Goal: Information Seeking & Learning: Learn about a topic

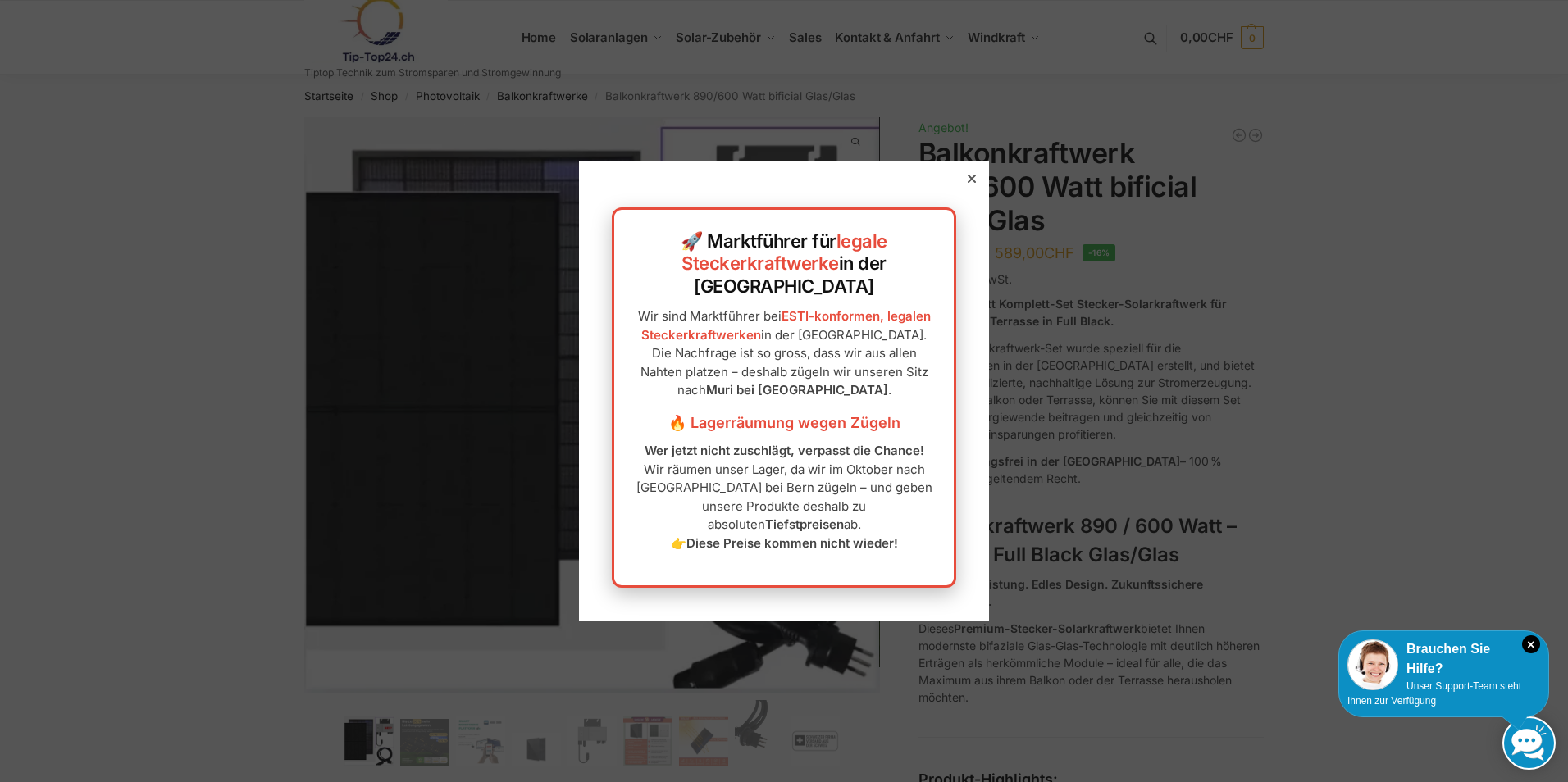
click at [967, 182] on icon at bounding box center [971, 179] width 8 height 8
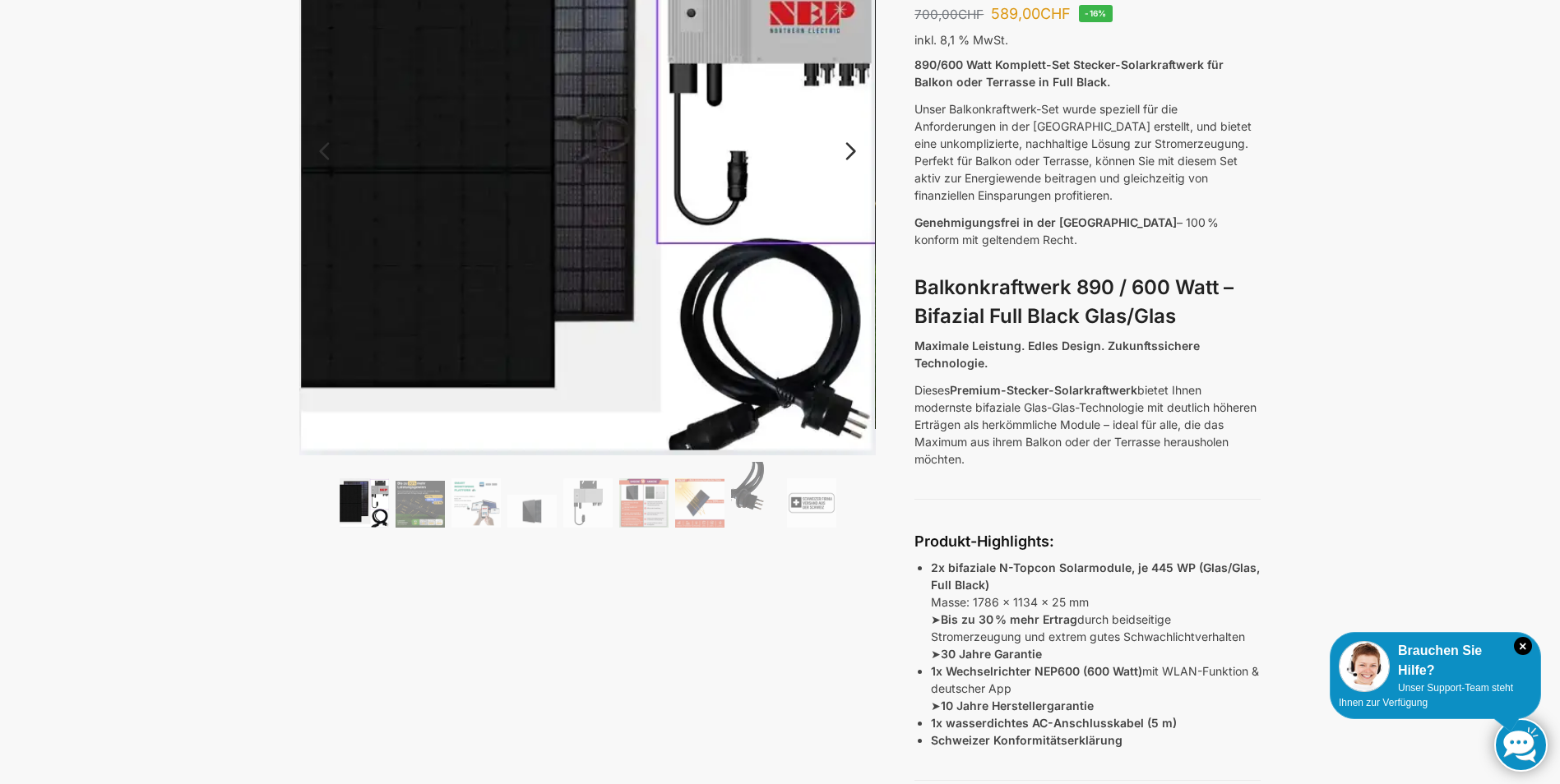
scroll to position [246, 0]
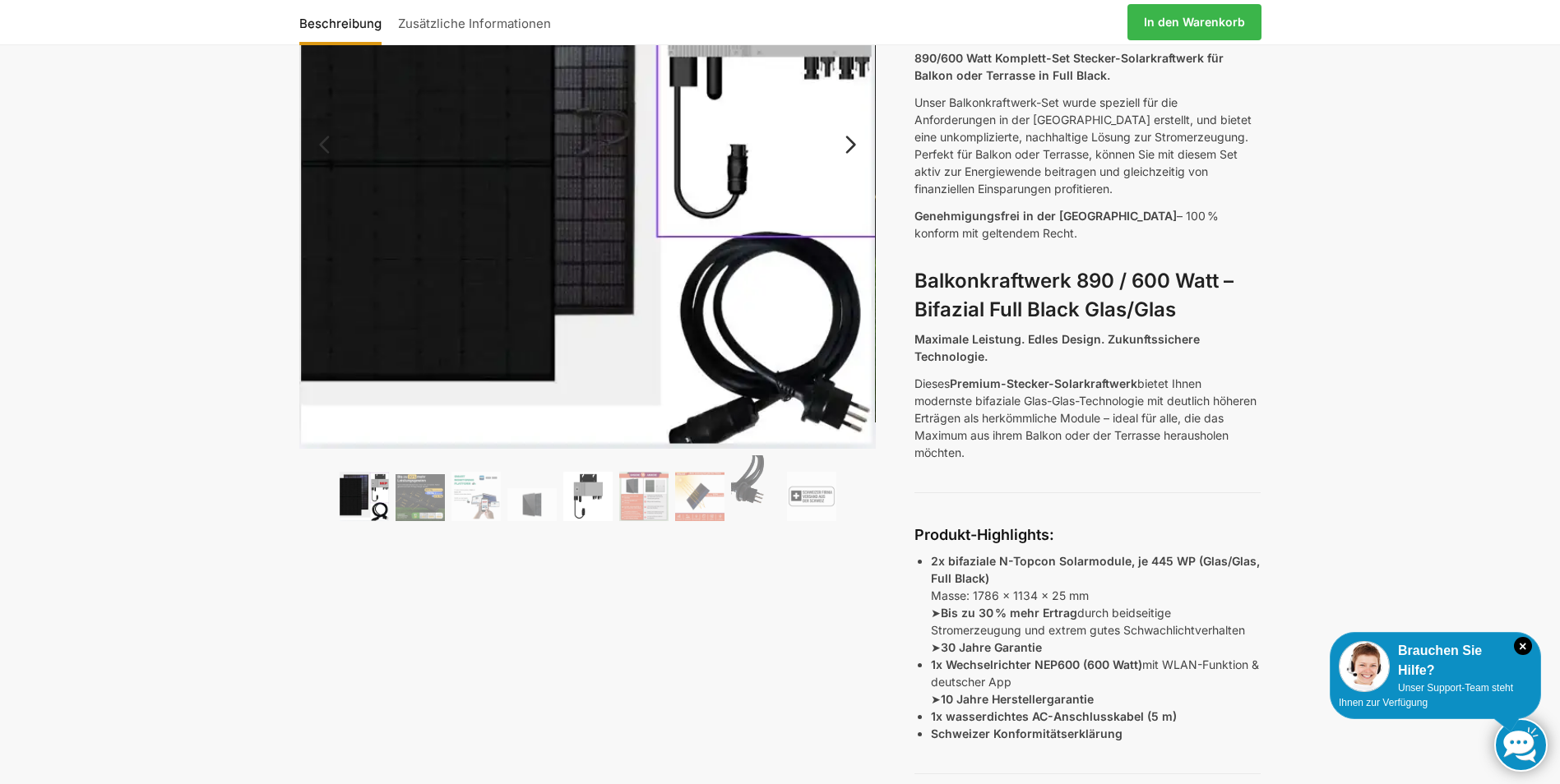
click at [571, 505] on img at bounding box center [588, 496] width 50 height 50
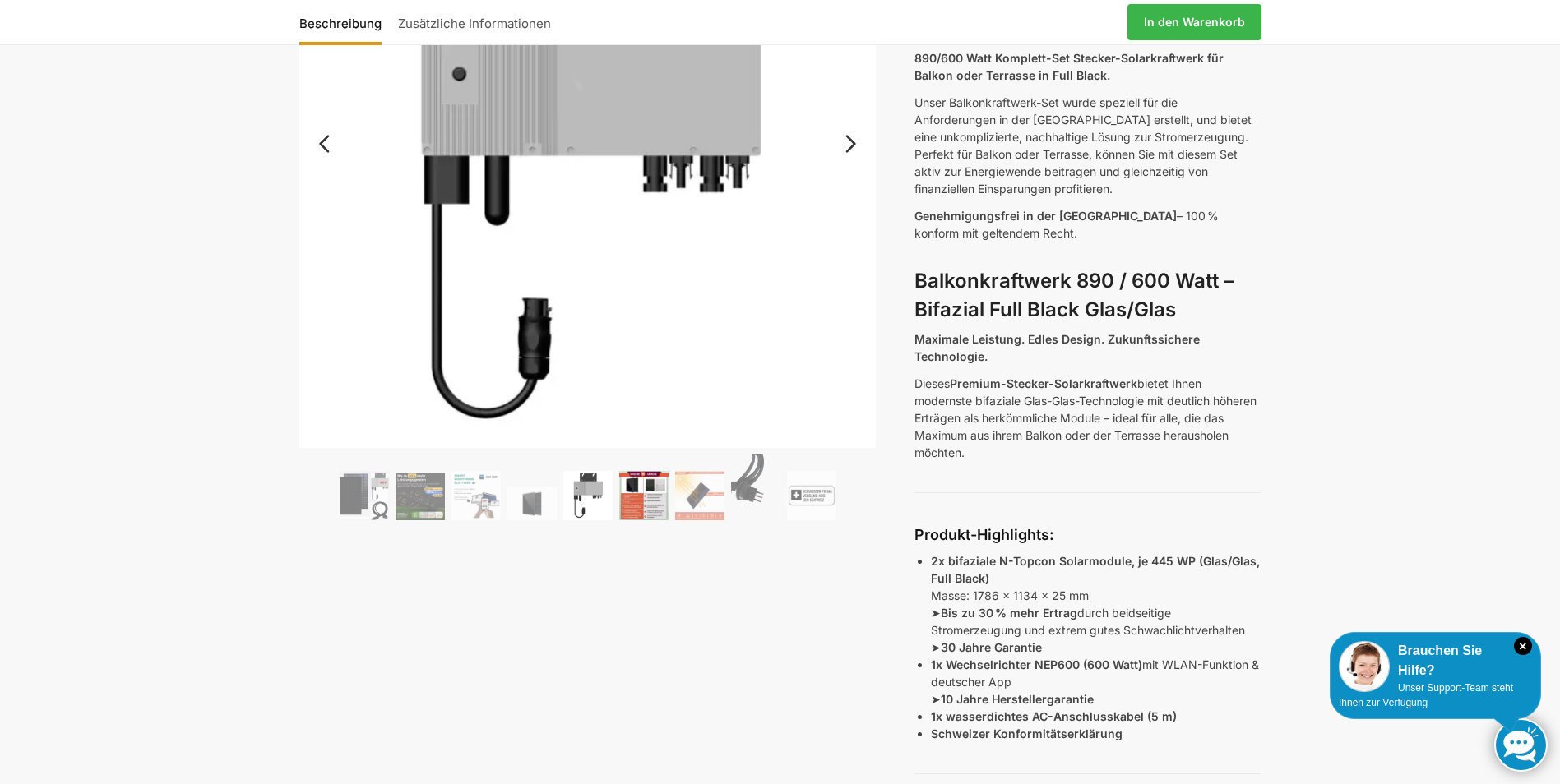
scroll to position [164, 0]
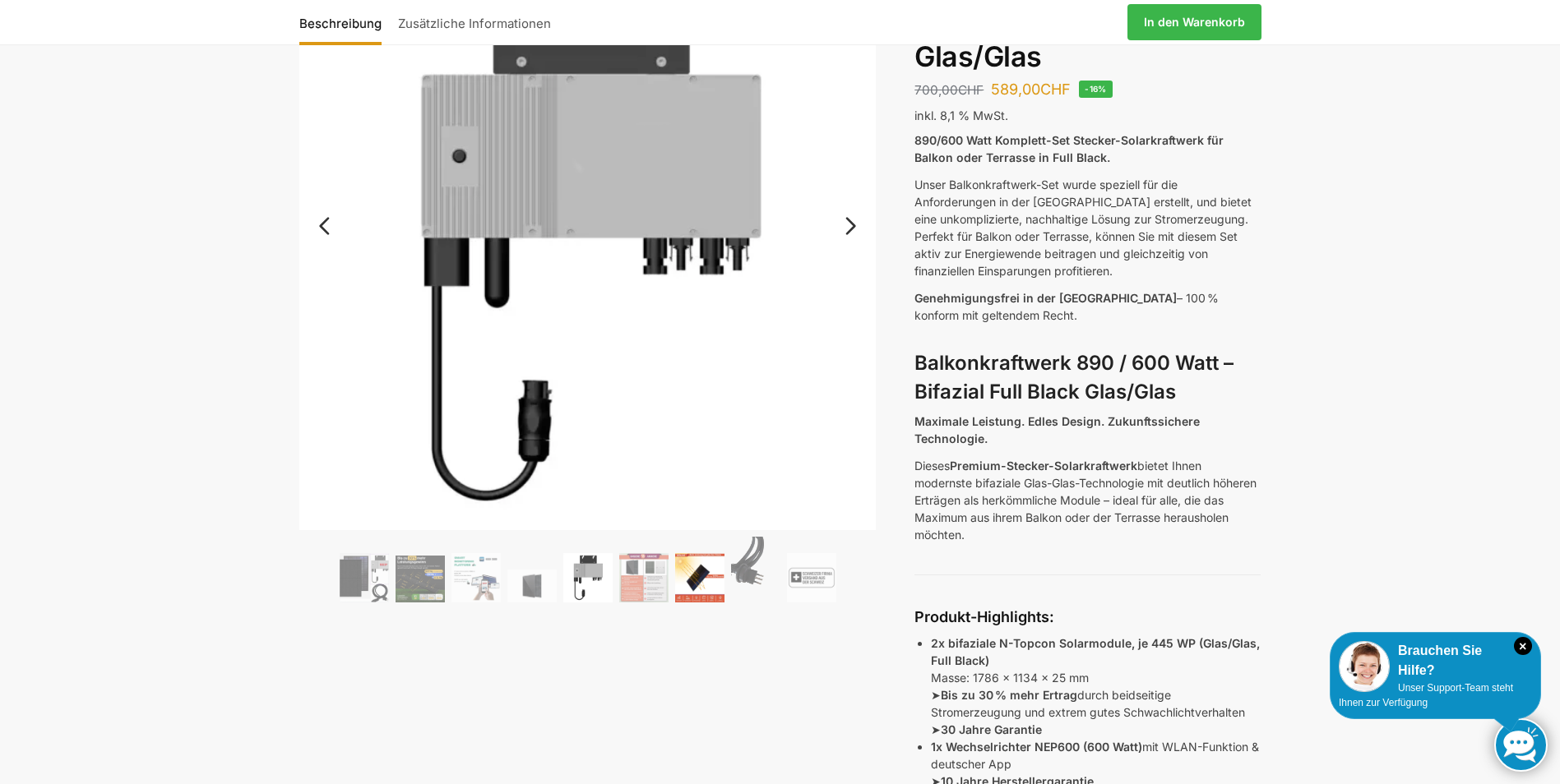
click at [718, 577] on img at bounding box center [700, 578] width 50 height 50
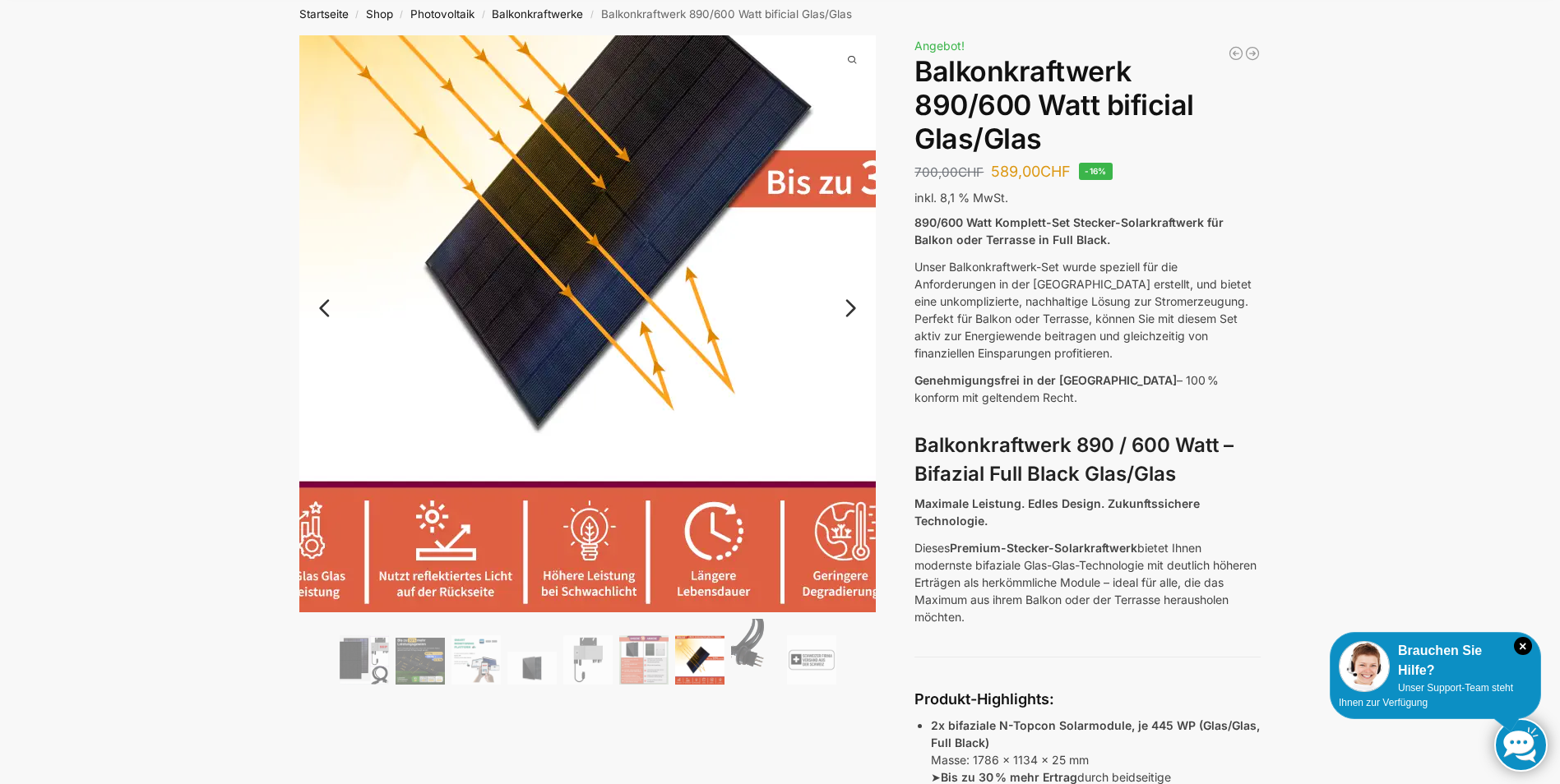
scroll to position [0, 0]
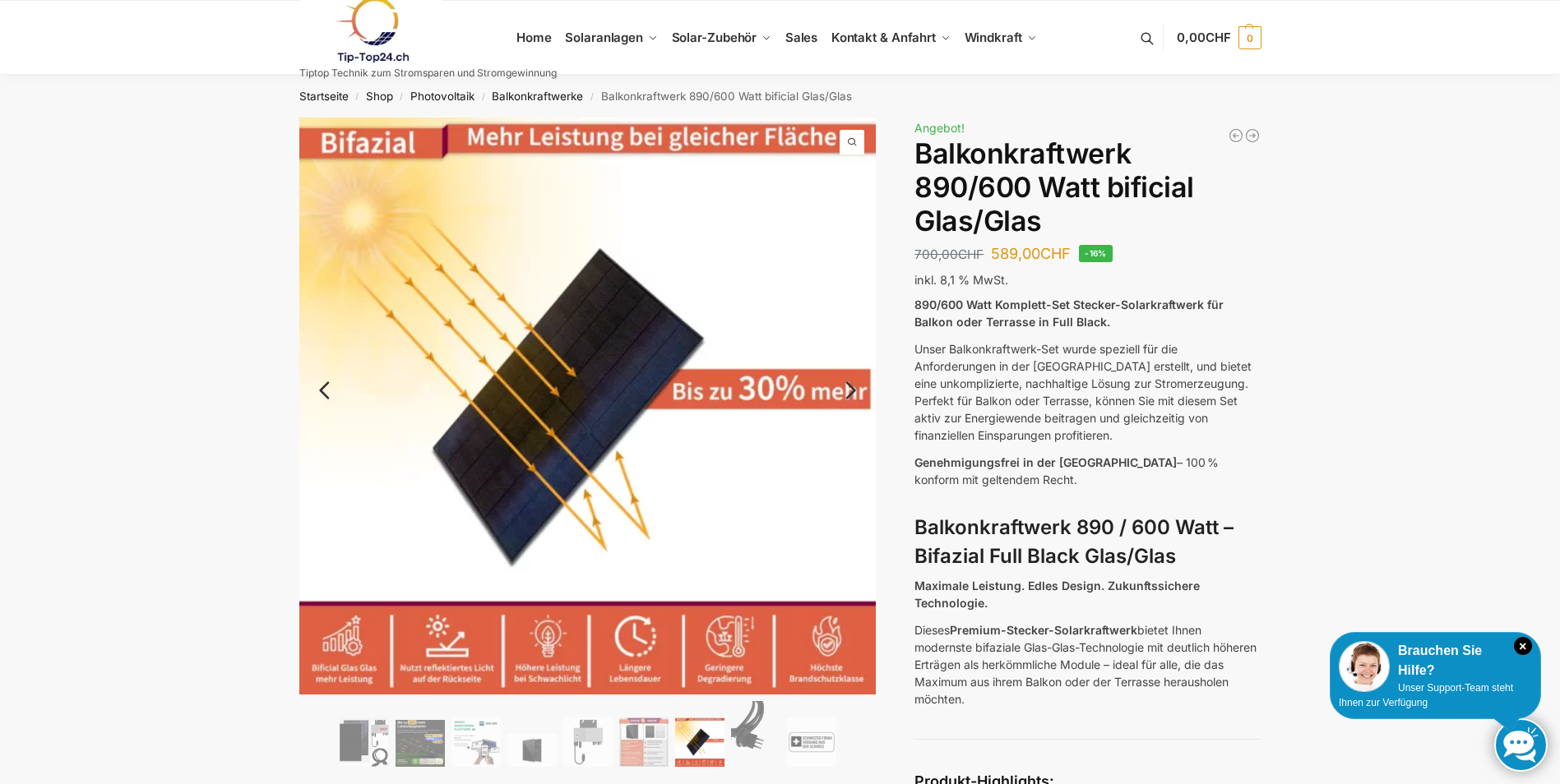
click at [853, 390] on link "Next" at bounding box center [848, 398] width 55 height 17
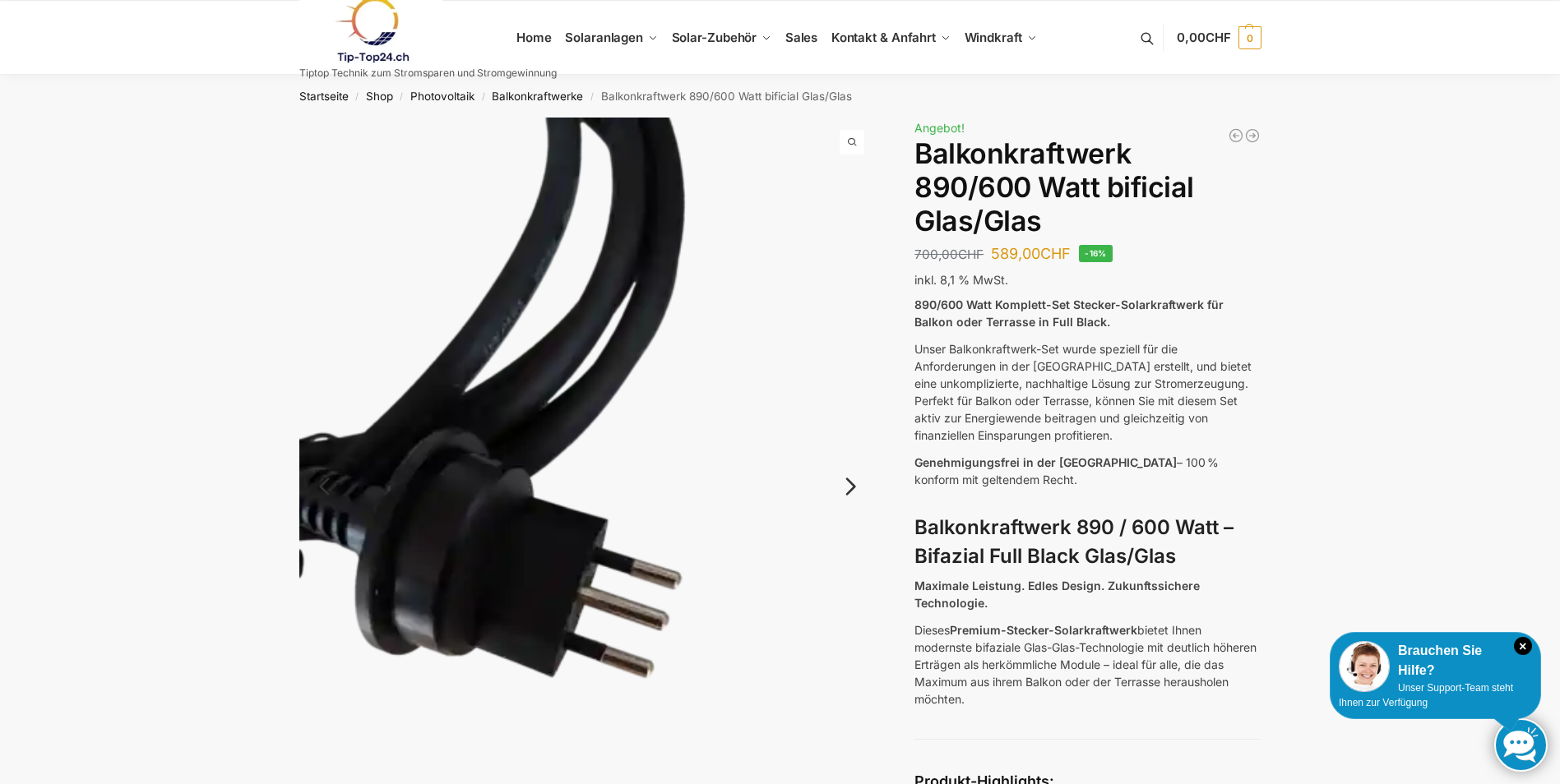
click at [853, 389] on img at bounding box center [588, 502] width 577 height 768
click at [847, 486] on link "Next" at bounding box center [848, 494] width 55 height 17
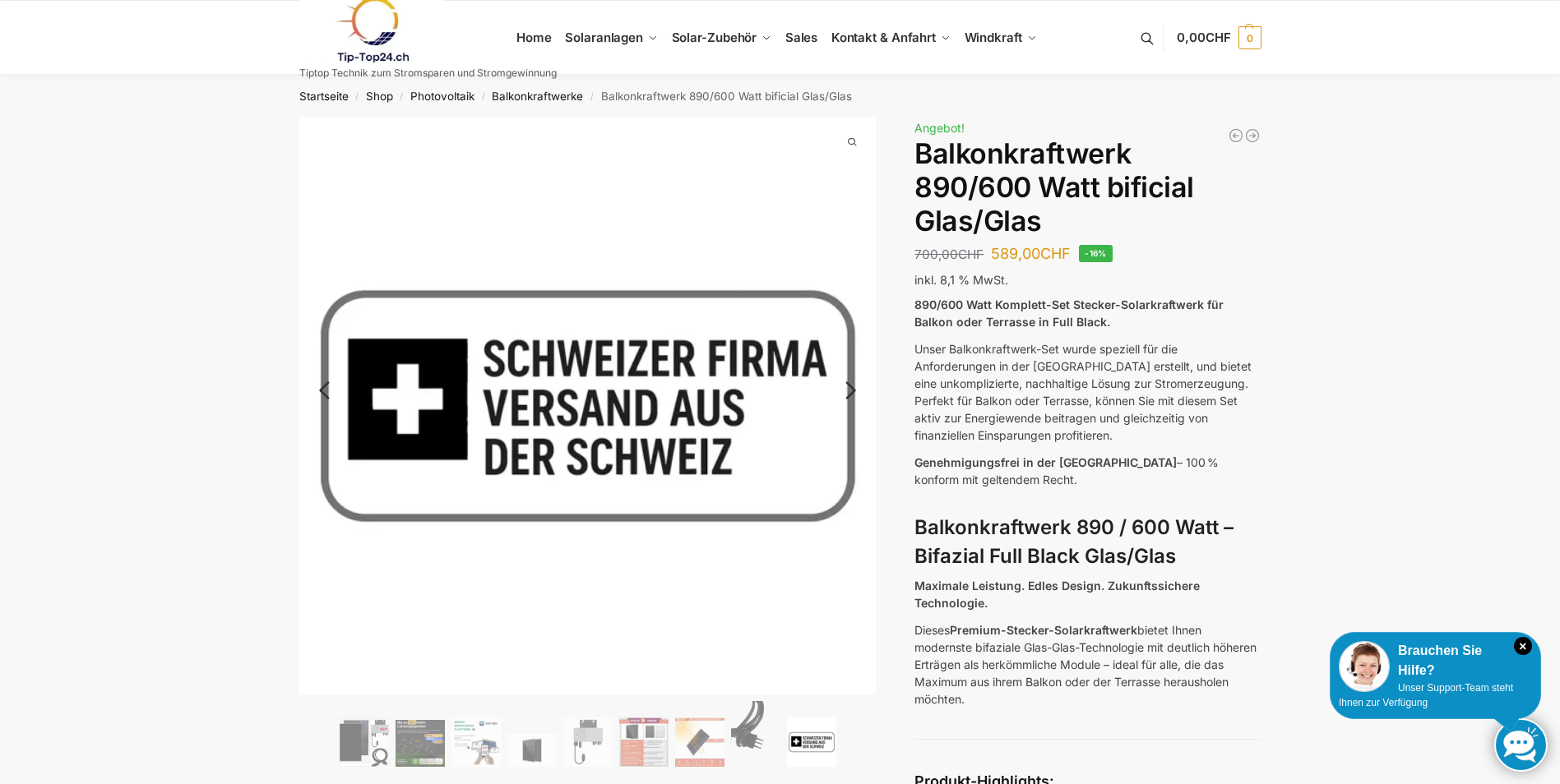
click at [853, 390] on link "Next" at bounding box center [848, 398] width 55 height 17
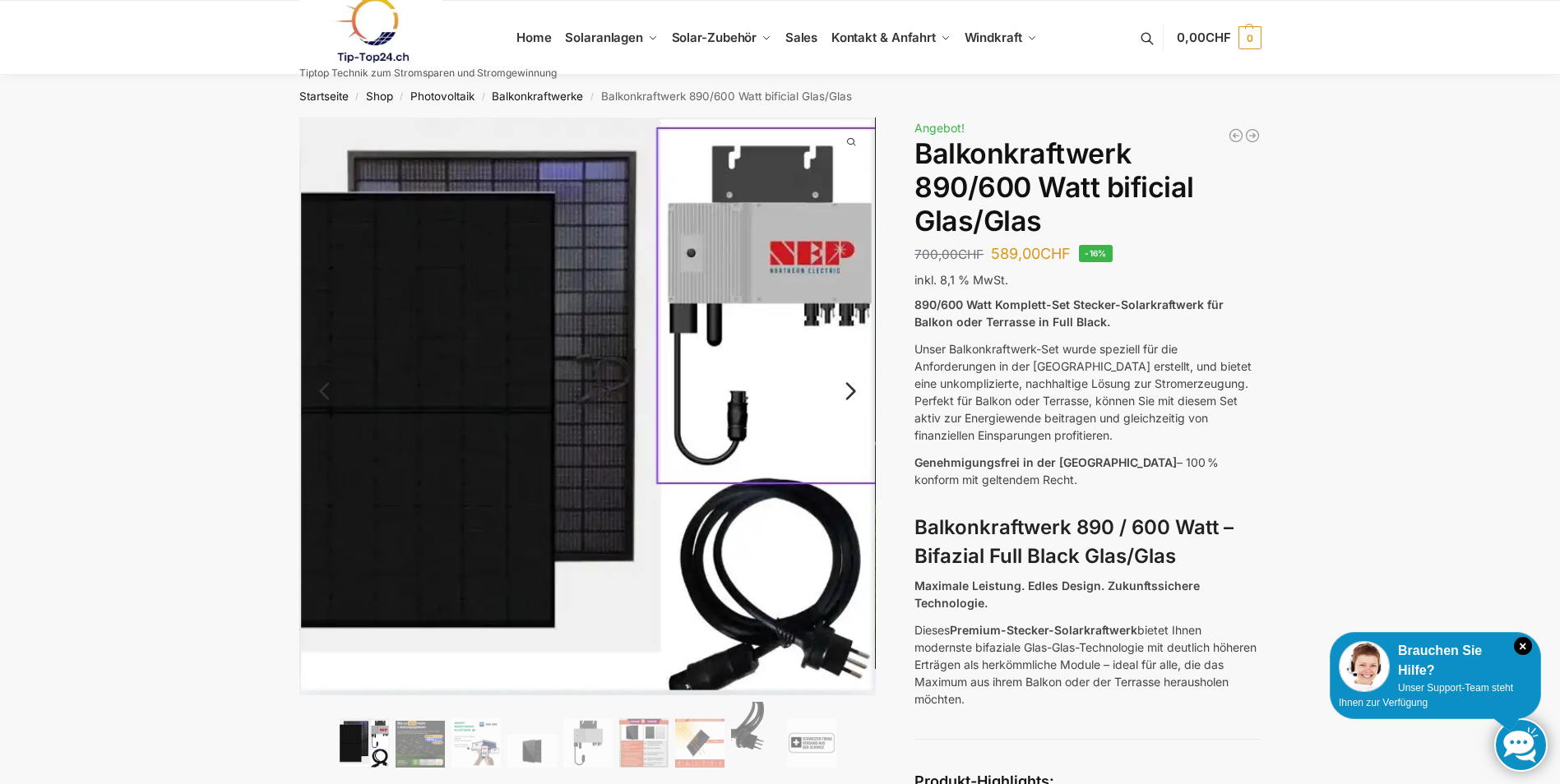
click at [853, 391] on link "Next" at bounding box center [848, 399] width 55 height 17
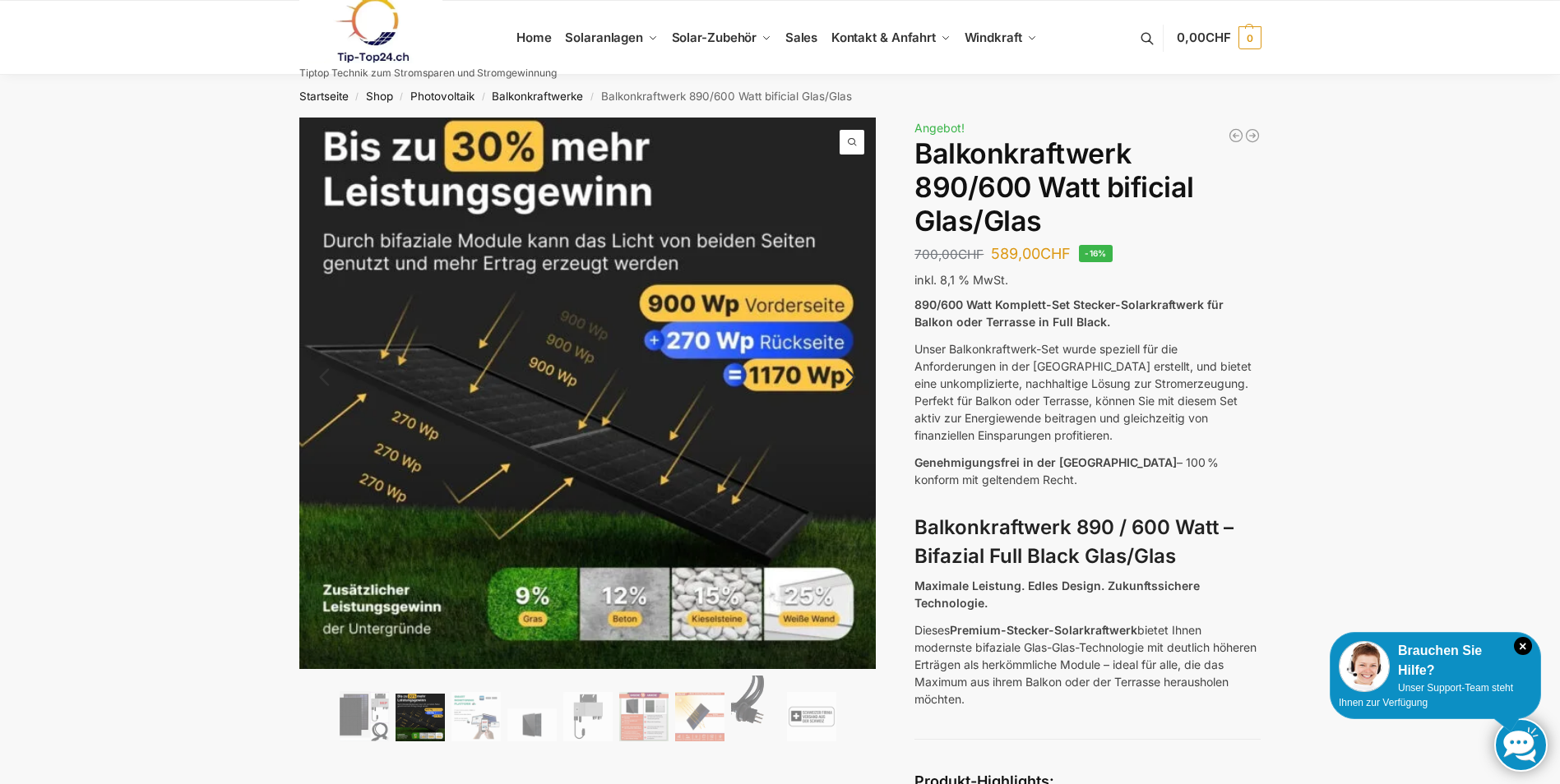
click at [853, 388] on link "Next" at bounding box center [848, 385] width 55 height 17
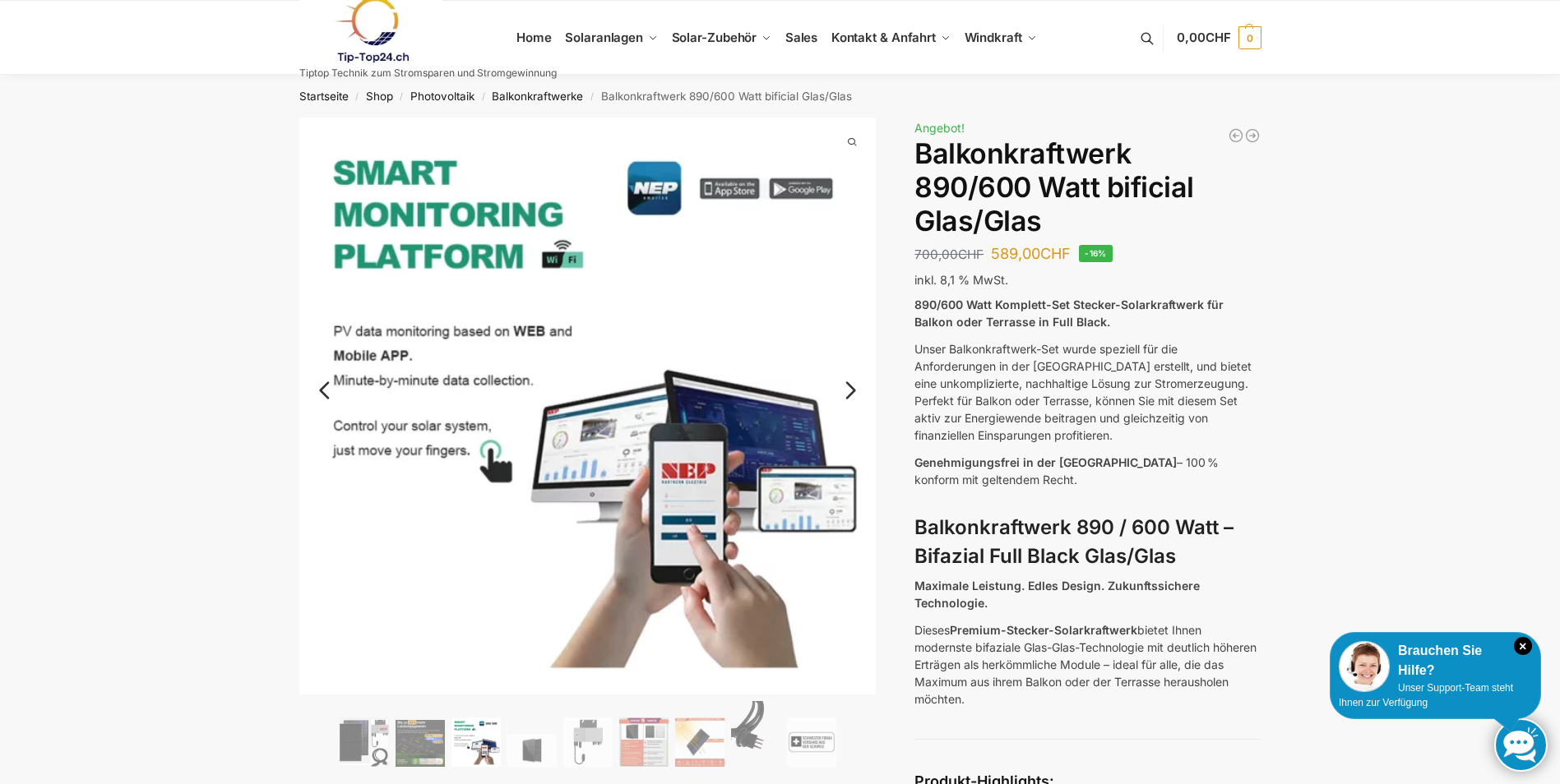
click at [853, 390] on link "Next" at bounding box center [848, 398] width 55 height 17
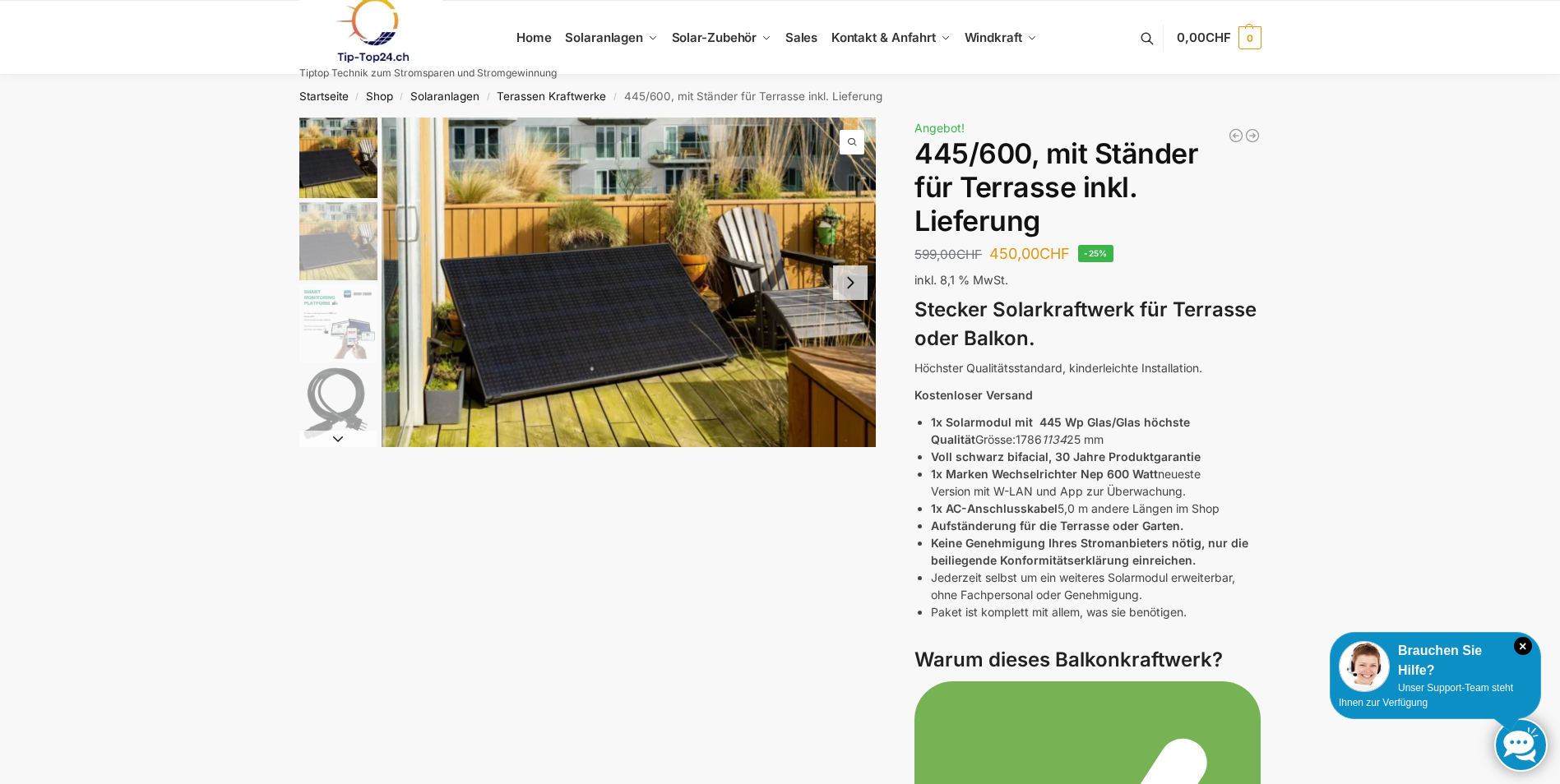
click at [851, 284] on button "Next slide" at bounding box center [850, 282] width 34 height 34
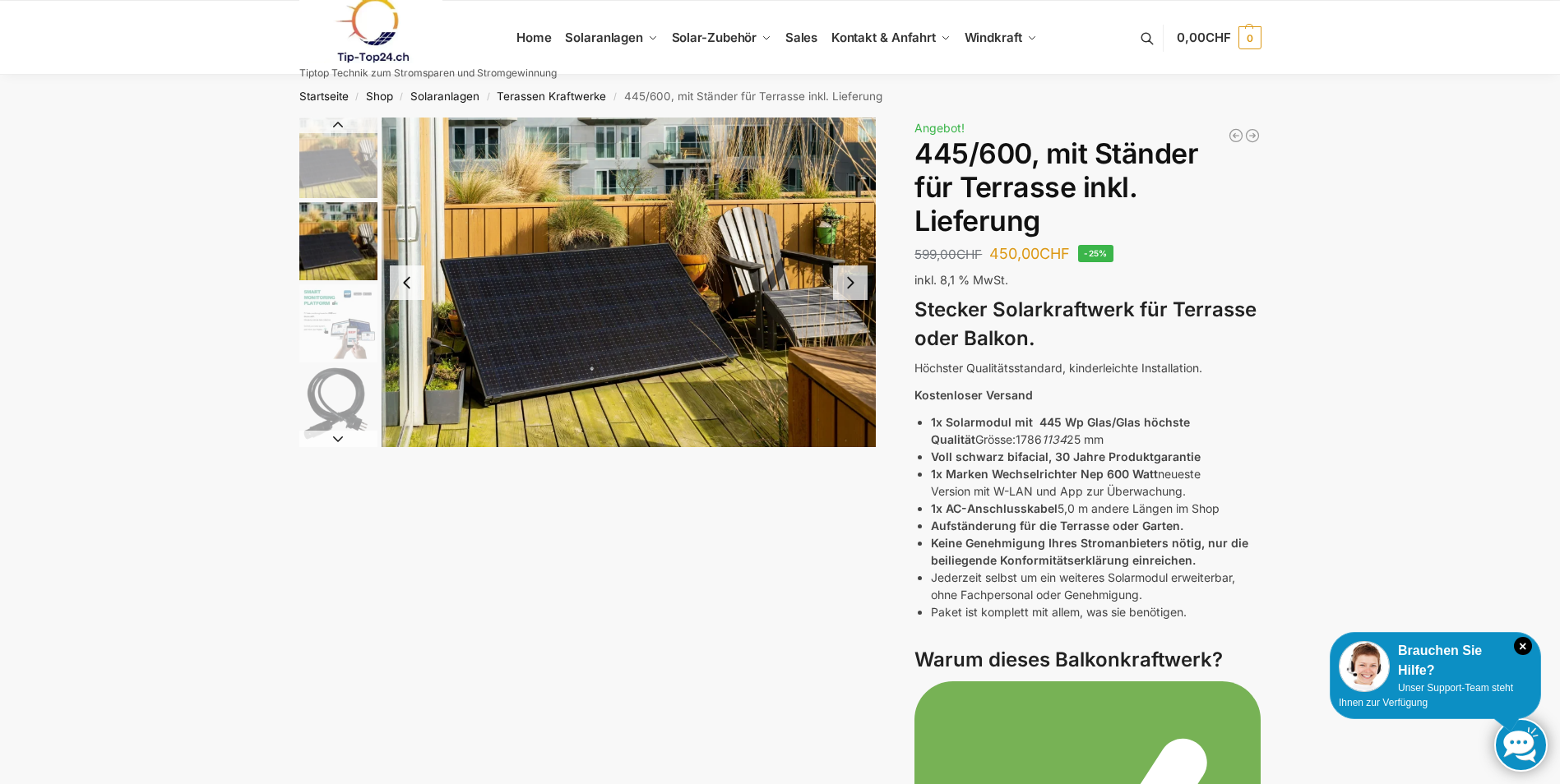
click at [851, 284] on button "Next slide" at bounding box center [850, 282] width 34 height 34
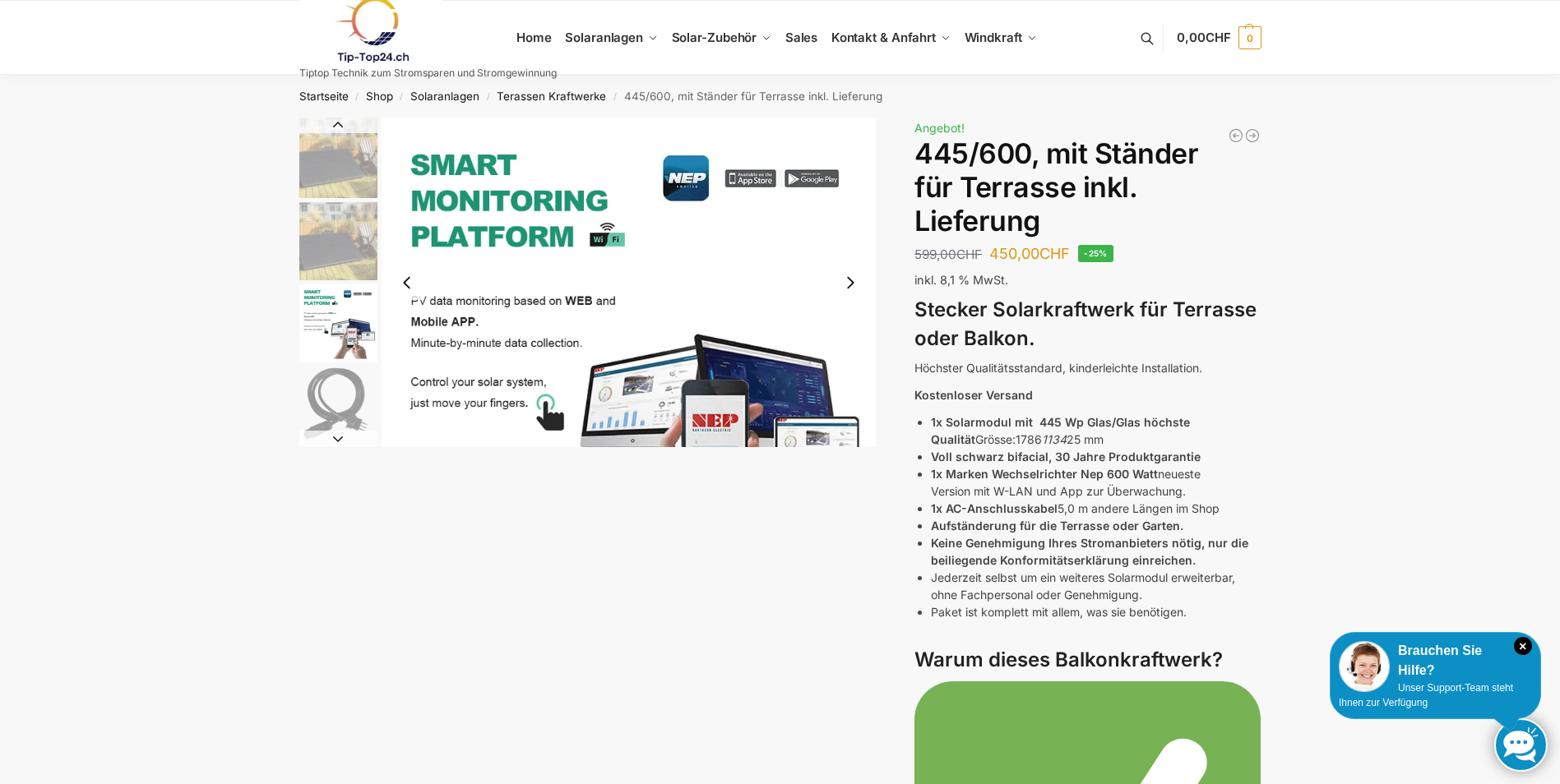
click at [851, 284] on div at bounding box center [629, 282] width 495 height 330
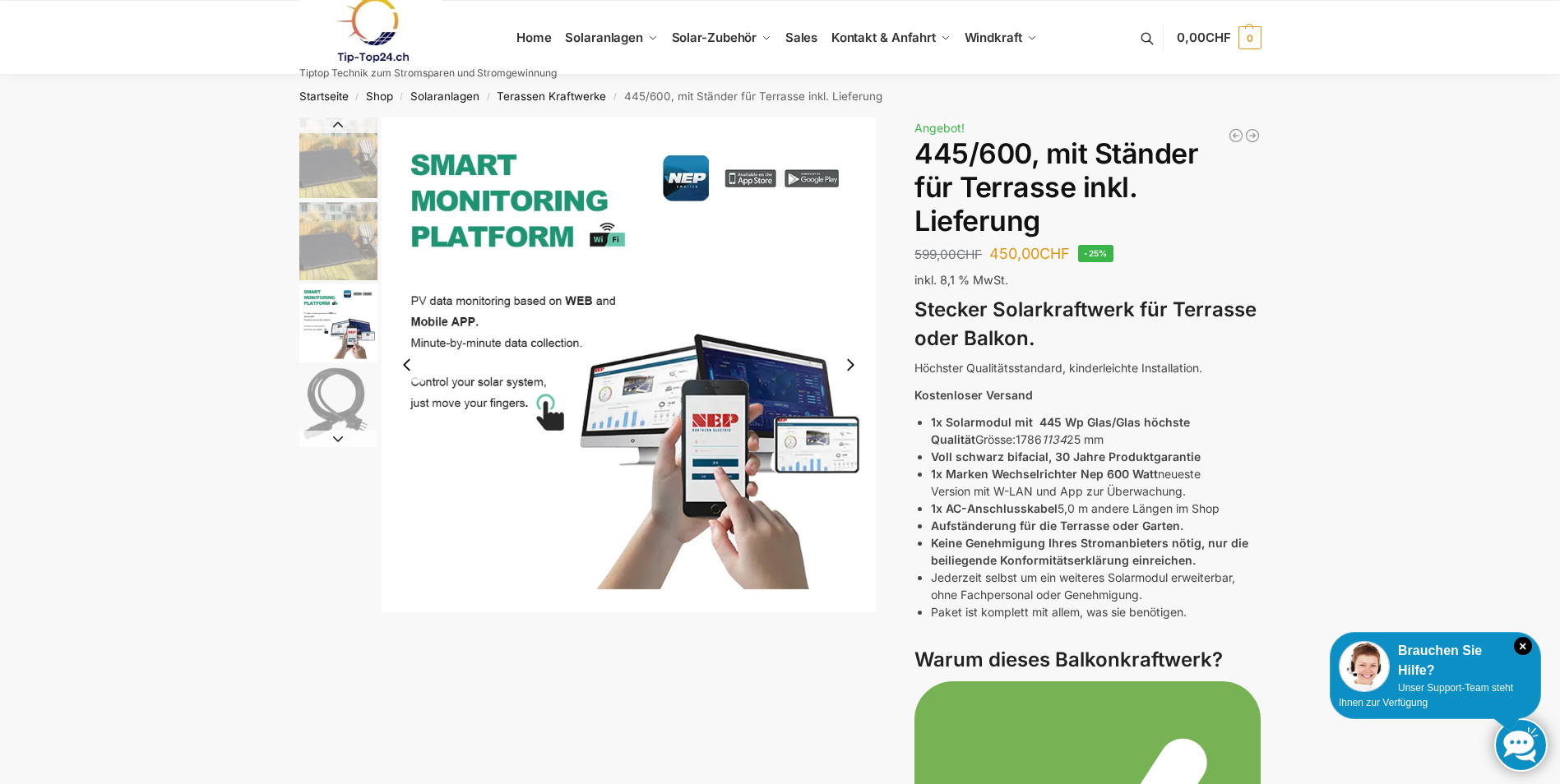
click at [851, 284] on img "3 / 11" at bounding box center [629, 365] width 495 height 495
